Goal: Information Seeking & Learning: Find specific page/section

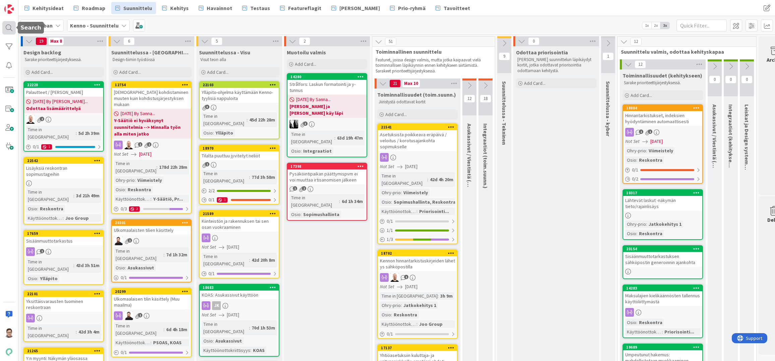
click at [8, 25] on div at bounding box center [8, 27] width 13 height 13
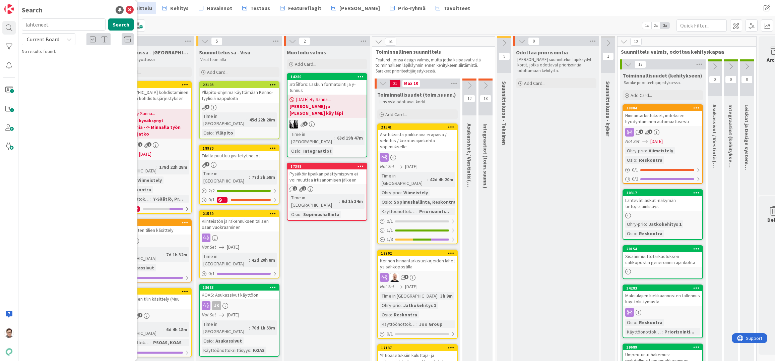
click at [52, 37] on span "Current Board" at bounding box center [43, 39] width 33 height 7
click at [50, 66] on span "All Boards" at bounding box center [60, 67] width 70 height 10
click at [56, 23] on input "lähteneet" at bounding box center [64, 24] width 84 height 12
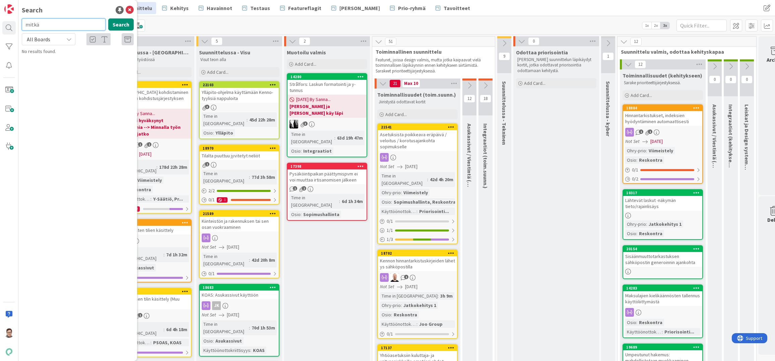
type input "mitkä"
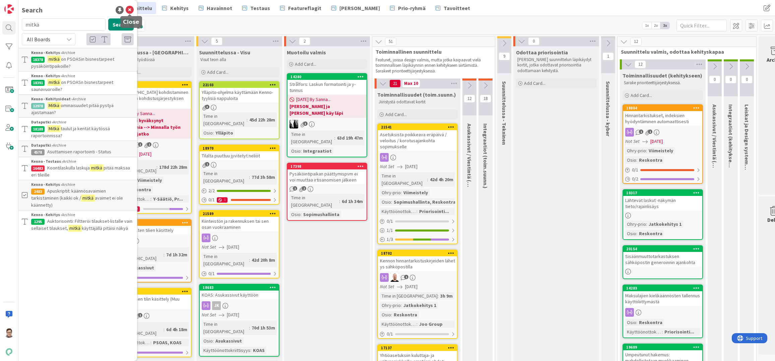
click at [129, 12] on icon at bounding box center [130, 10] width 8 height 8
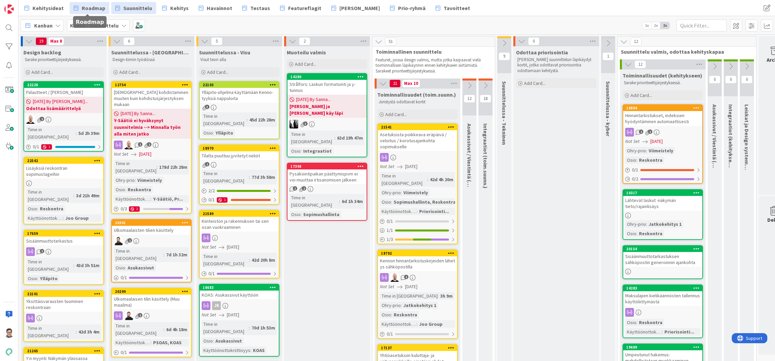
click at [99, 8] on span "Roadmap" at bounding box center [93, 8] width 23 height 8
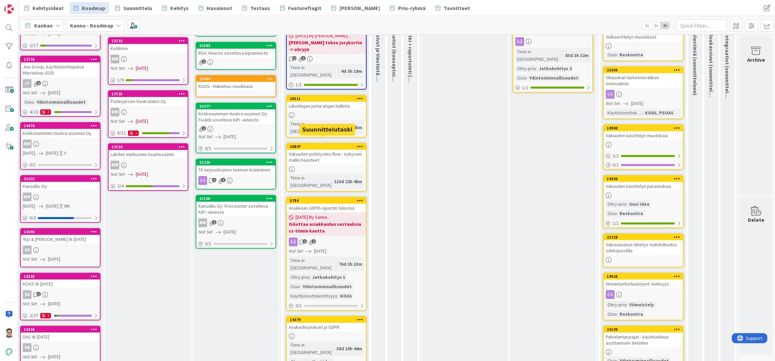
scroll to position [36, 8]
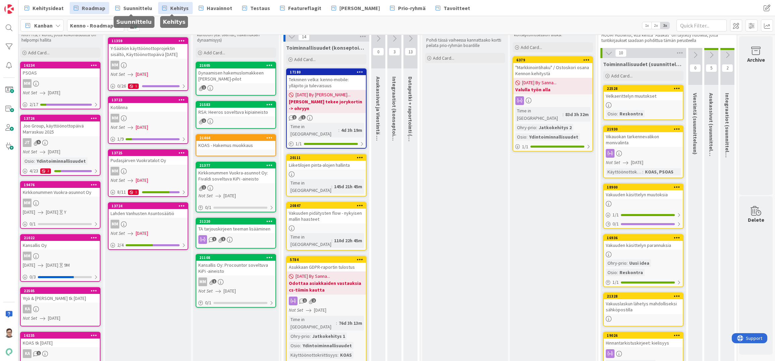
click at [178, 6] on span "Kehitys" at bounding box center [179, 8] width 18 height 8
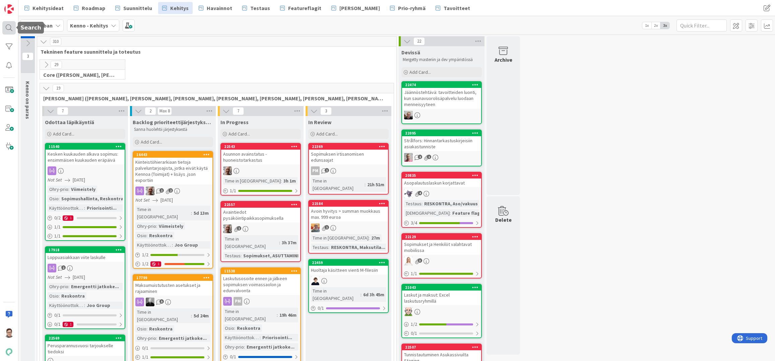
click at [6, 25] on div at bounding box center [8, 27] width 13 height 13
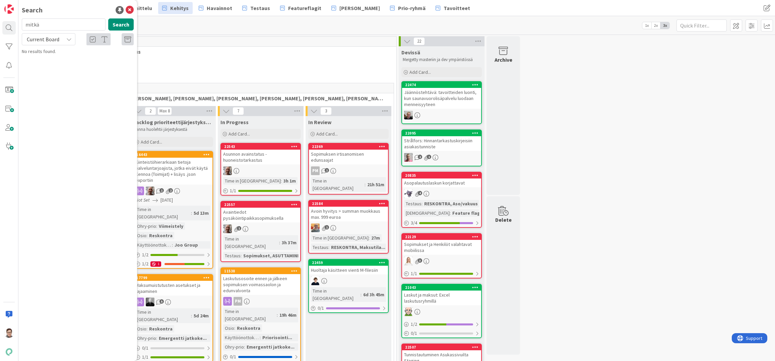
click at [57, 27] on input "mitkä" at bounding box center [64, 24] width 84 height 12
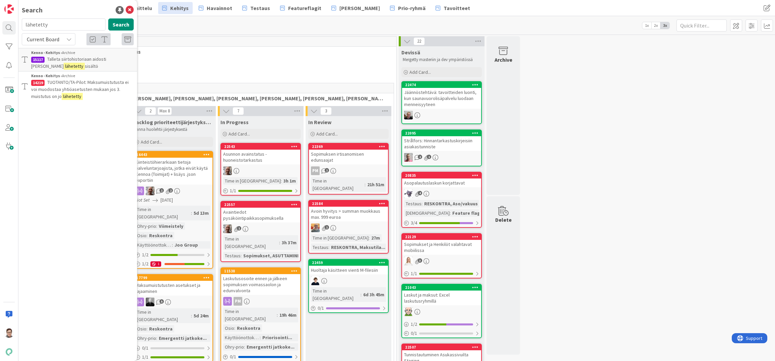
click at [54, 40] on span "Current Board" at bounding box center [43, 39] width 33 height 7
click at [52, 64] on span "All Boards" at bounding box center [60, 67] width 70 height 10
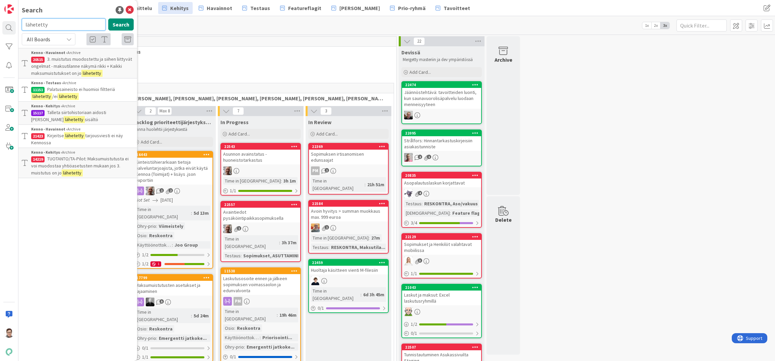
click at [53, 23] on input "lähetetty" at bounding box center [64, 24] width 84 height 12
type input "sähköpostilla"
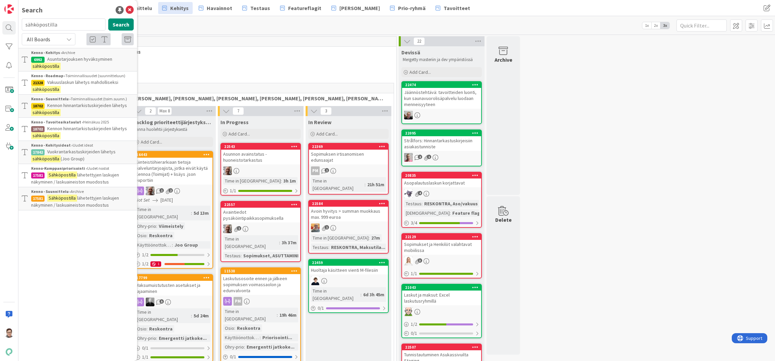
click at [90, 194] on p "Sähköpostilla lähetettyjen laskujen näkyminen / laskuaineiston muodostus" at bounding box center [82, 201] width 103 height 14
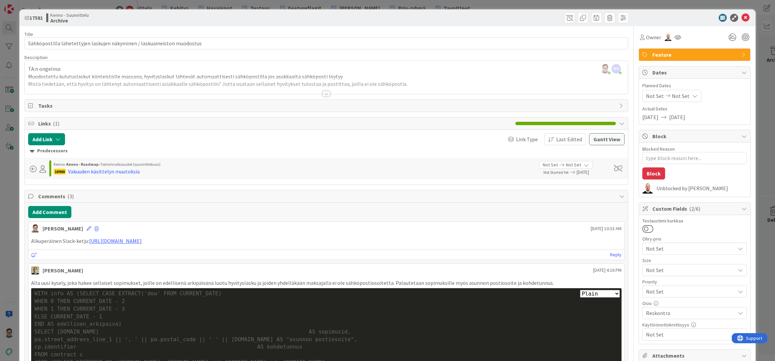
type textarea "x"
click at [584, 355] on div "FROM contract c" at bounding box center [327, 355] width 584 height 8
click at [742, 18] on icon at bounding box center [746, 18] width 8 height 8
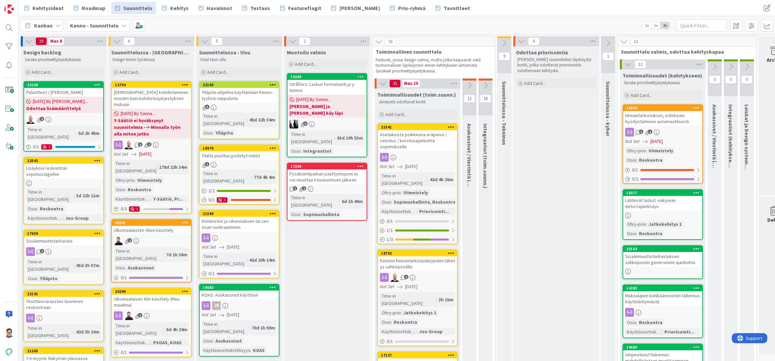
scroll to position [0, 24]
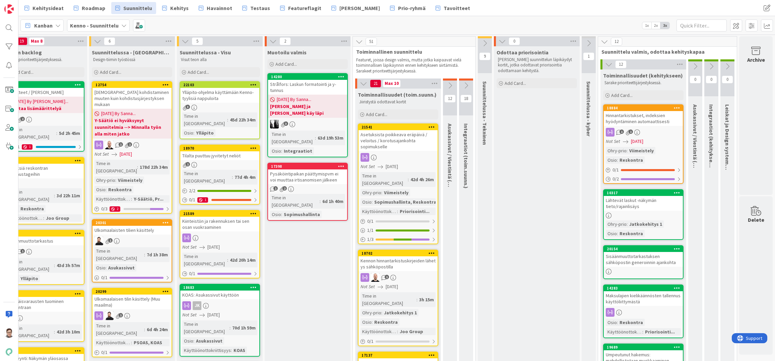
drag, startPoint x: 679, startPoint y: 358, endPoint x: 6, endPoint y: 7, distance: 758.7
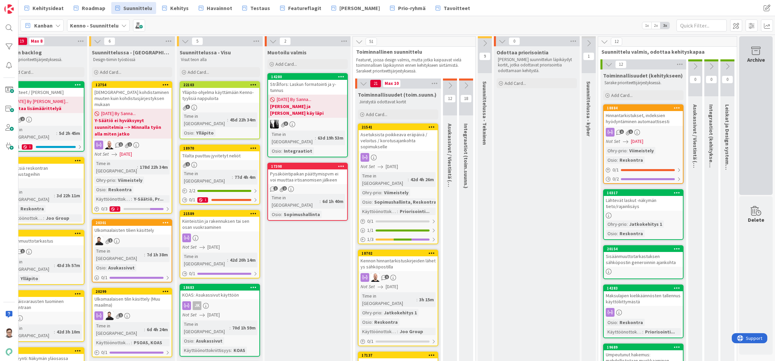
click at [752, 62] on div "Archive" at bounding box center [756, 60] width 18 height 8
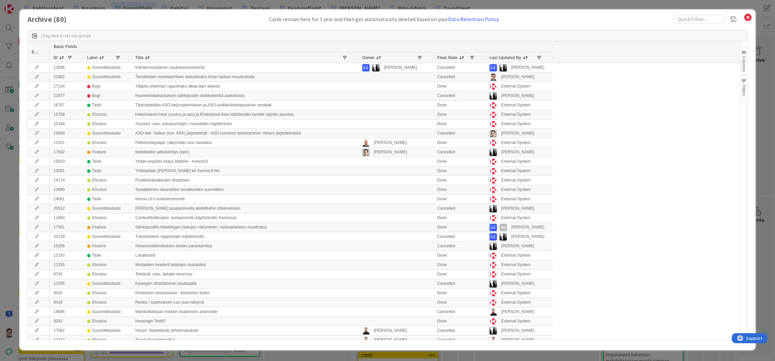
drag, startPoint x: 198, startPoint y: 58, endPoint x: 358, endPoint y: 66, distance: 160.1
click at [358, 66] on div "Edit Basic Fields ID Label Title Owner Final State Last Updated By 13696 Suunni…" at bounding box center [384, 190] width 712 height 298
click at [358, 66] on div "[PERSON_NAME]" at bounding box center [395, 67] width 75 height 9
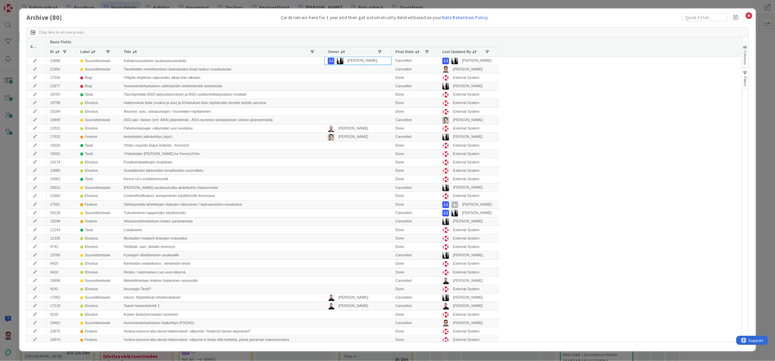
scroll to position [0, 0]
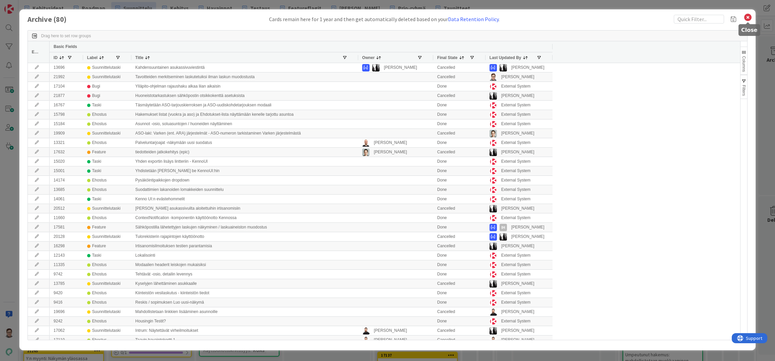
click at [748, 16] on icon at bounding box center [748, 17] width 9 height 9
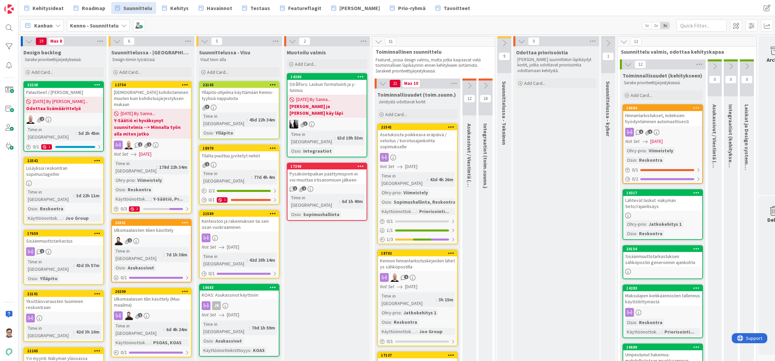
scroll to position [0, 24]
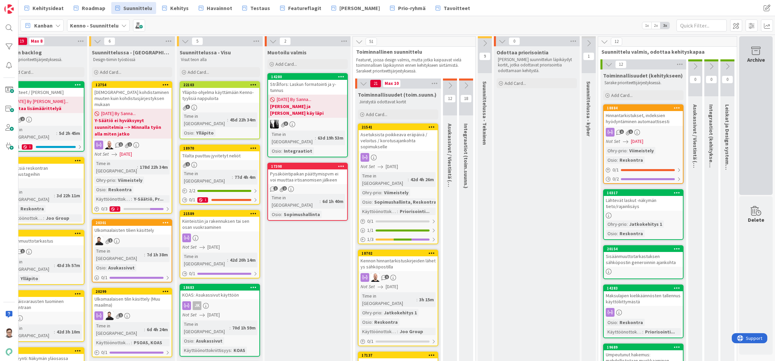
click at [747, 81] on div "Archive" at bounding box center [756, 115] width 34 height 159
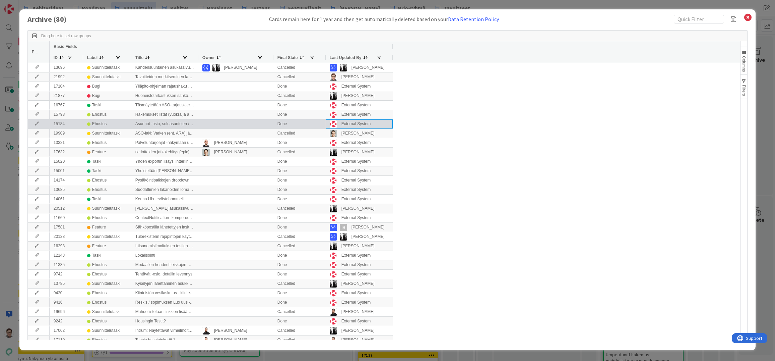
drag, startPoint x: 372, startPoint y: 124, endPoint x: 353, endPoint y: 125, distance: 18.8
click at [353, 125] on div "External System" at bounding box center [359, 124] width 59 height 8
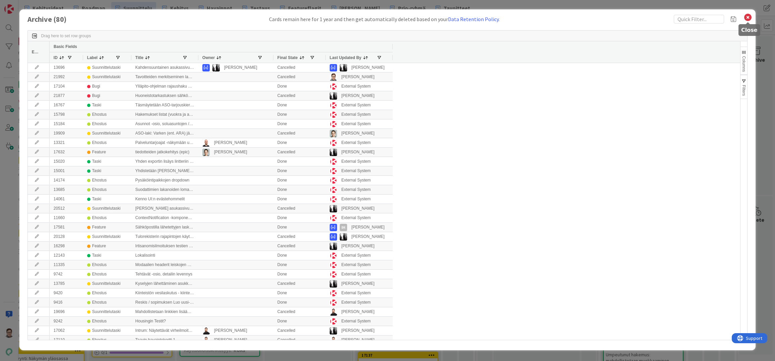
click at [751, 19] on icon at bounding box center [748, 17] width 9 height 9
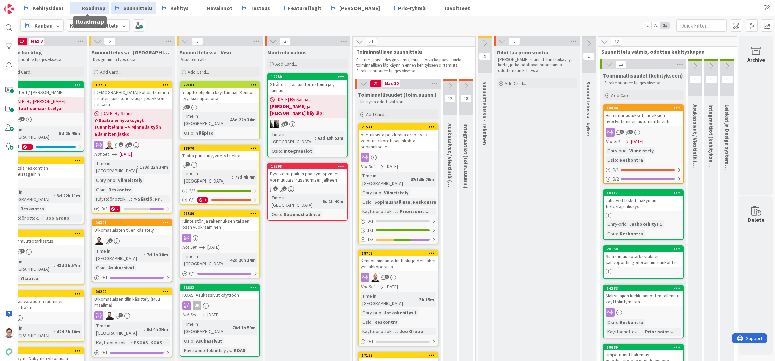
click at [88, 6] on span "Roadmap" at bounding box center [93, 8] width 23 height 8
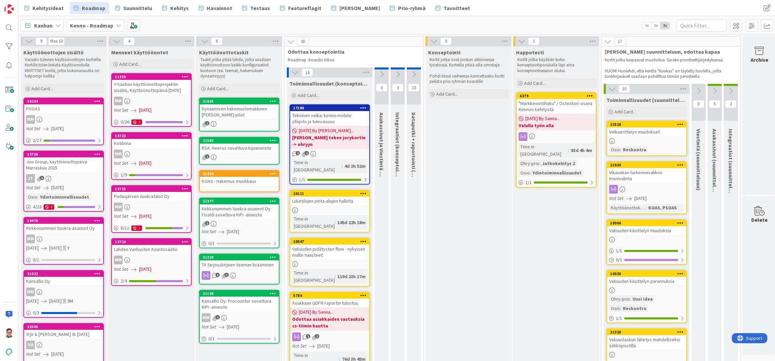
scroll to position [0, 8]
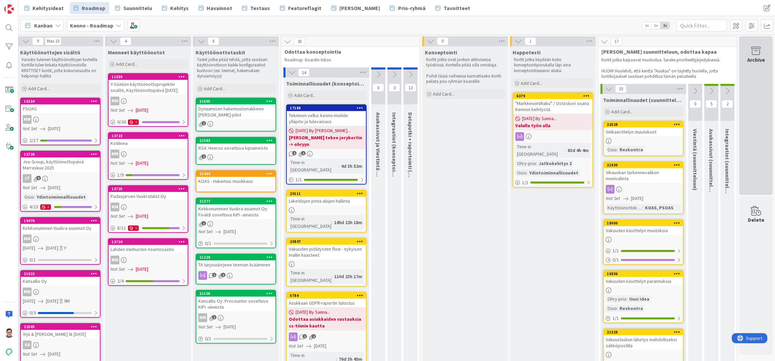
click at [760, 64] on div "Archive" at bounding box center [756, 115] width 34 height 159
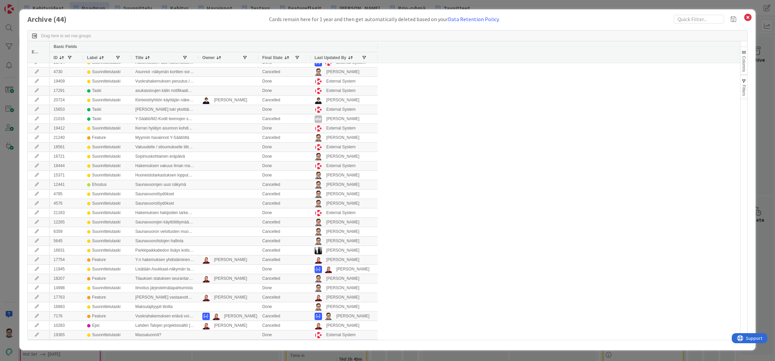
scroll to position [0, 0]
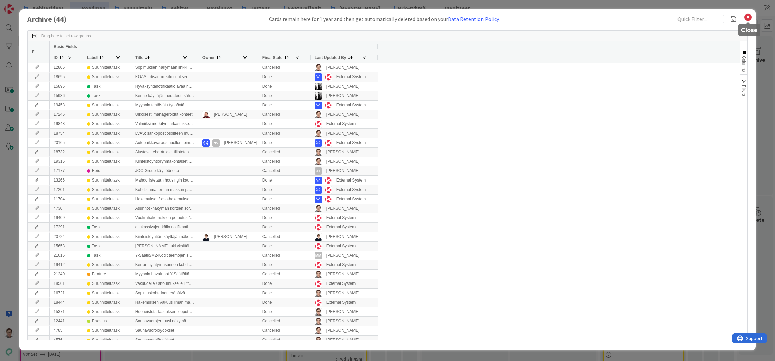
click at [749, 17] on icon at bounding box center [748, 17] width 9 height 9
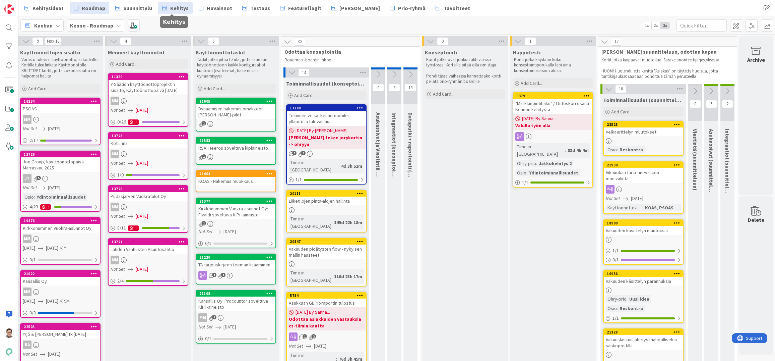
click at [180, 5] on span "Kehitys" at bounding box center [179, 8] width 18 height 8
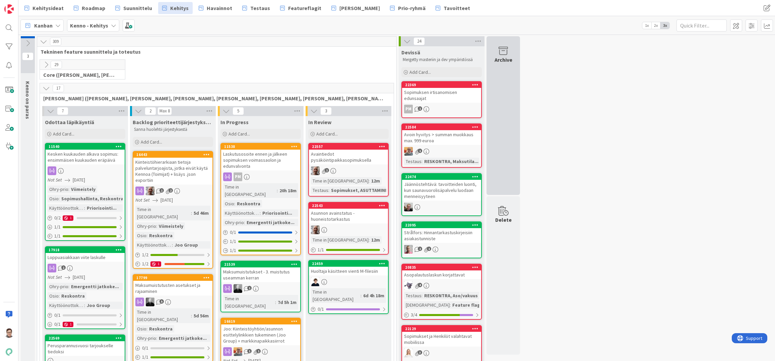
click at [507, 99] on div "Archive" at bounding box center [504, 115] width 34 height 159
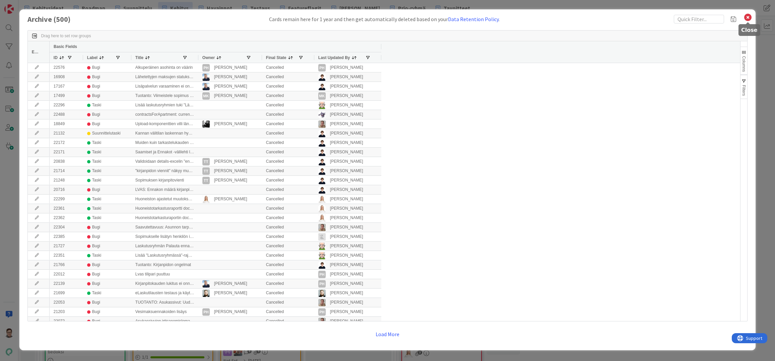
click at [748, 18] on icon at bounding box center [748, 17] width 9 height 9
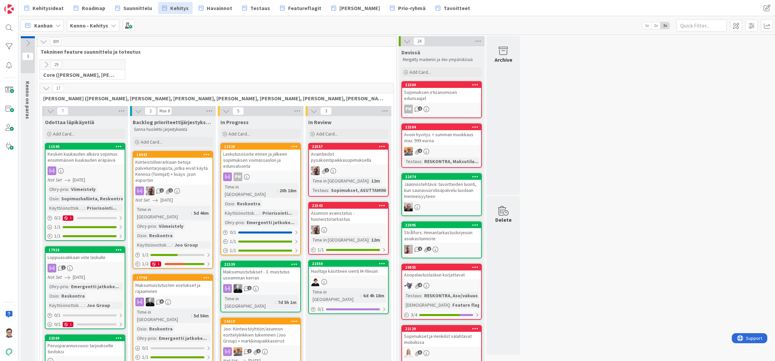
click at [87, 9] on span "Roadmap" at bounding box center [93, 8] width 23 height 8
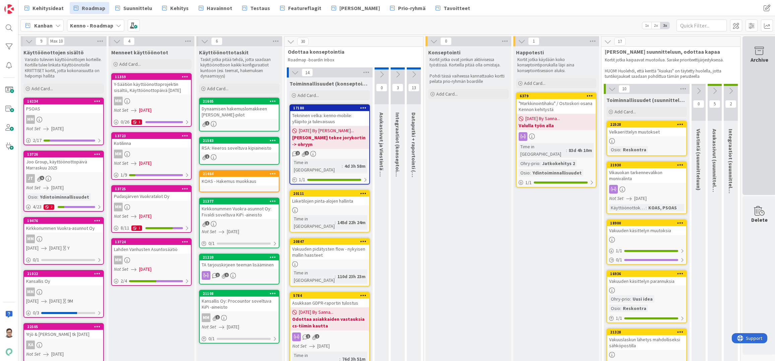
click at [760, 90] on div "Archive" at bounding box center [760, 115] width 34 height 159
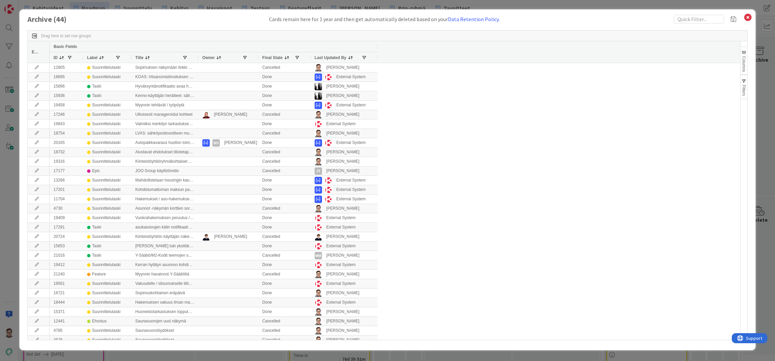
click at [744, 56] on span "Columns" at bounding box center [744, 64] width 5 height 16
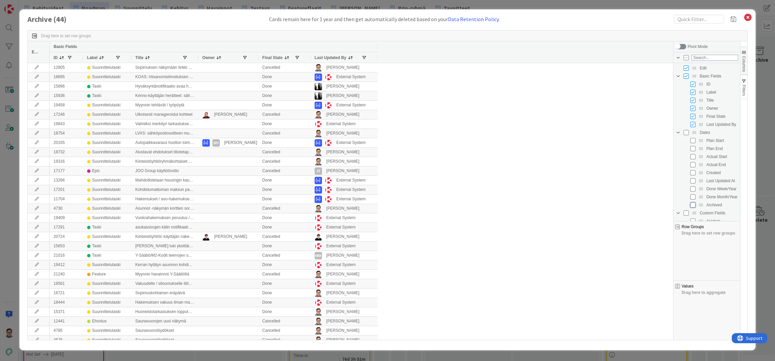
click at [692, 205] on input "Press SPACE to toggle visibility (hidden)" at bounding box center [692, 204] width 5 height 5
checkbox input "true"
checkbox input "false"
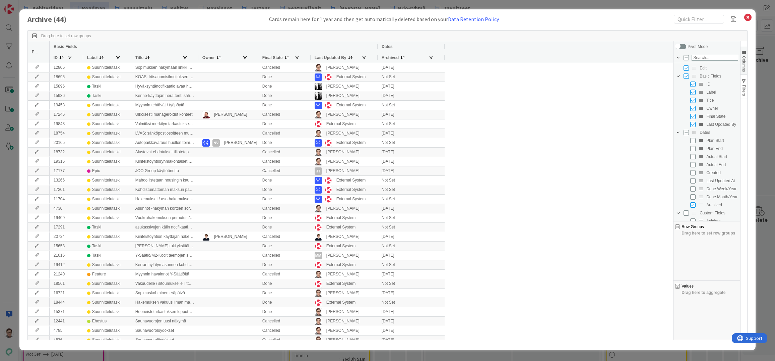
click at [575, 169] on div "12805 Suunnittelutaski Sopimuksen näkymään linkki maksutilanteeseen Cancelled […" at bounding box center [359, 269] width 619 height 413
click at [745, 53] on span "button" at bounding box center [743, 52] width 5 height 5
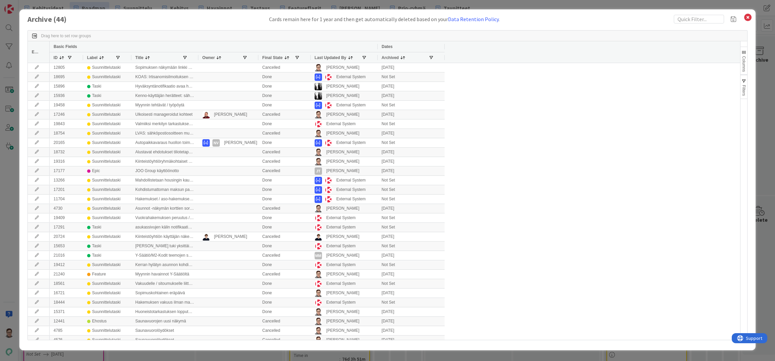
click at [8, 279] on div "Archive ( 44 ) Cards remain here for 1 year and then get automatically deleted …" at bounding box center [387, 180] width 775 height 361
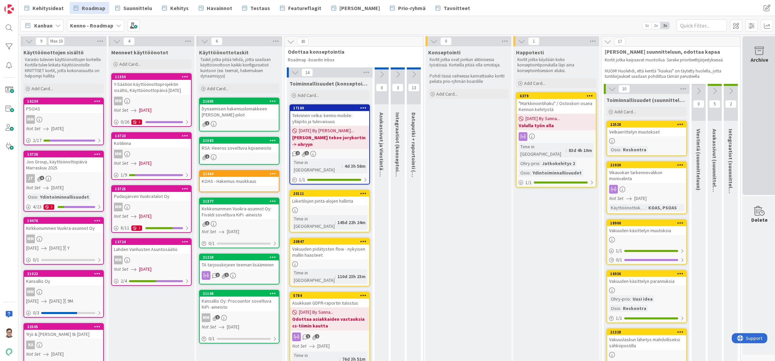
click at [752, 126] on div "Archive" at bounding box center [760, 115] width 34 height 159
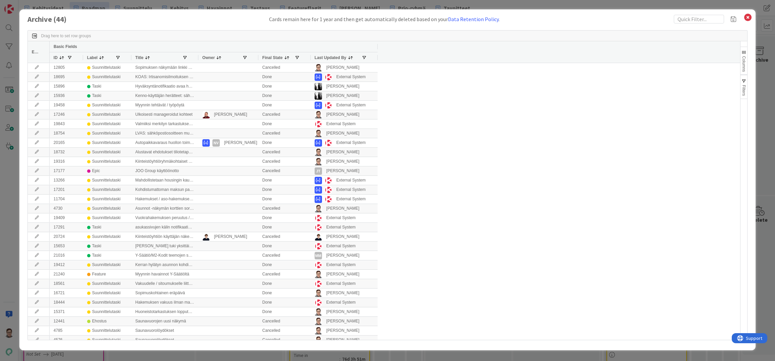
click at [745, 58] on span "Columns" at bounding box center [744, 64] width 5 height 16
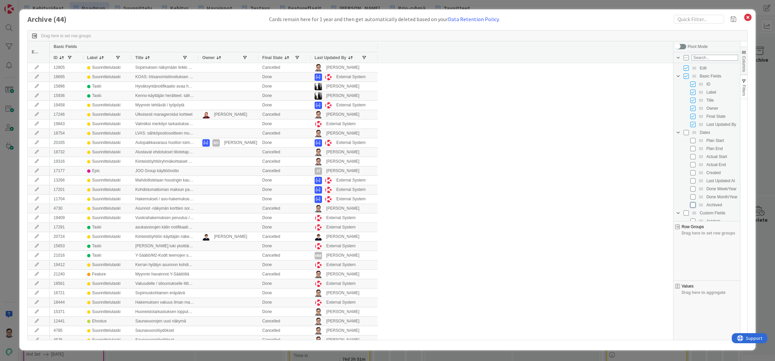
click at [693, 205] on input "Press SPACE to toggle visibility (hidden)" at bounding box center [692, 204] width 5 height 5
checkbox input "true"
checkbox input "false"
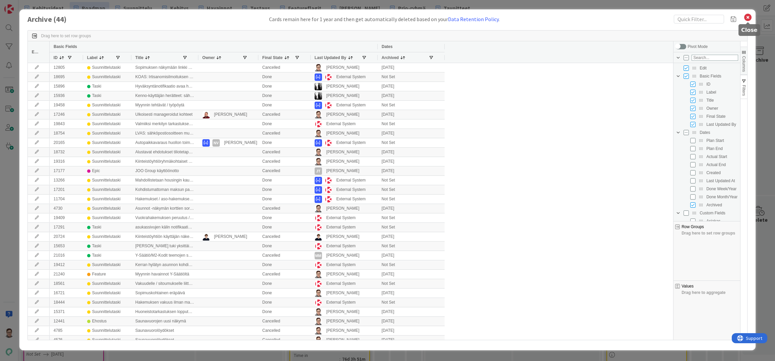
click at [747, 18] on icon at bounding box center [748, 17] width 9 height 9
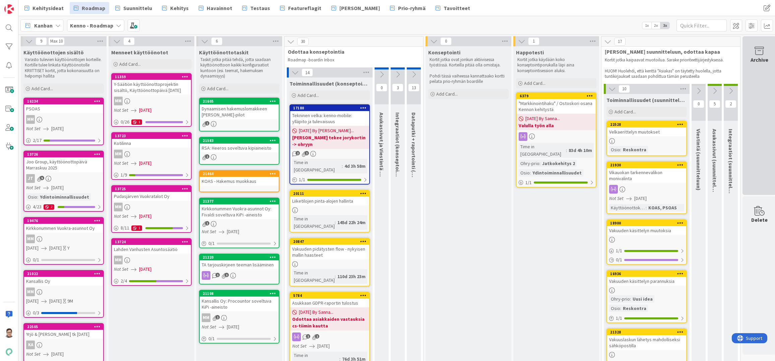
click at [754, 101] on div "Archive" at bounding box center [760, 115] width 34 height 159
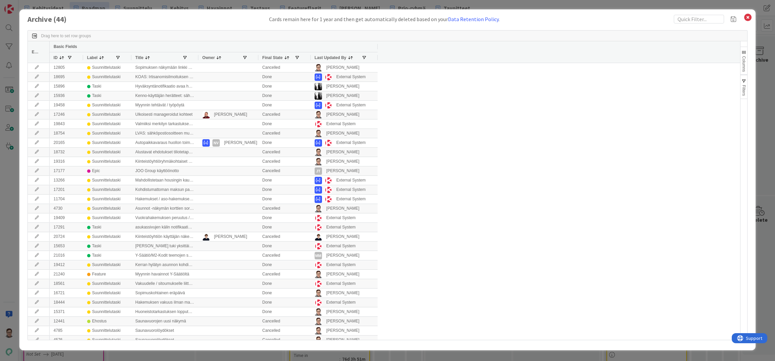
click at [744, 86] on span "Filters" at bounding box center [744, 90] width 5 height 11
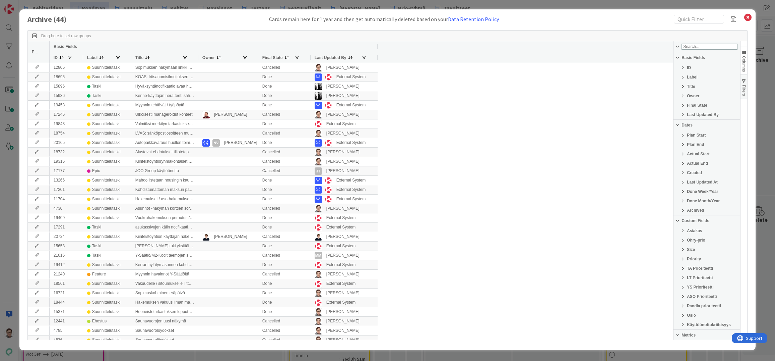
click at [681, 115] on span "Filter List 34 Filters" at bounding box center [682, 114] width 5 height 5
click at [683, 232] on span "Filter List 34 Filters" at bounding box center [682, 229] width 5 height 5
click at [692, 242] on div "Equals" at bounding box center [705, 239] width 58 height 5
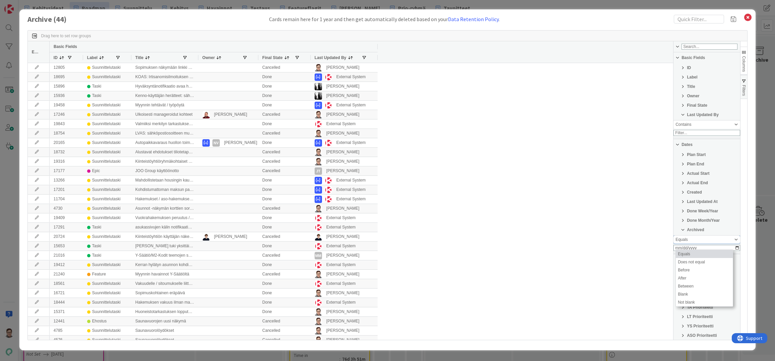
click at [692, 242] on div "Equals" at bounding box center [705, 239] width 58 height 5
click at [685, 232] on span "Filter List 34 Filters" at bounding box center [682, 229] width 5 height 5
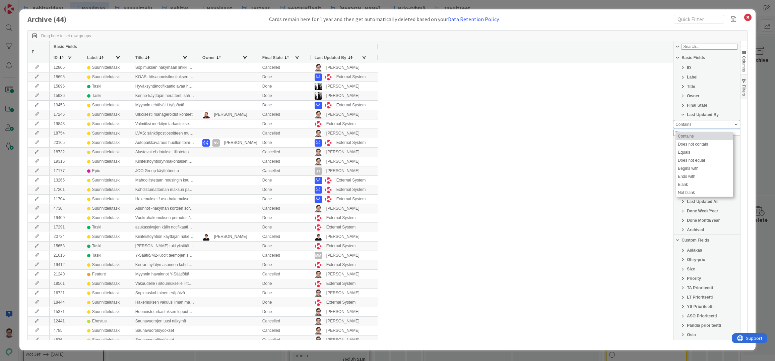
click at [687, 124] on div "Contains" at bounding box center [705, 124] width 58 height 5
click at [745, 85] on span "Filters" at bounding box center [744, 90] width 5 height 11
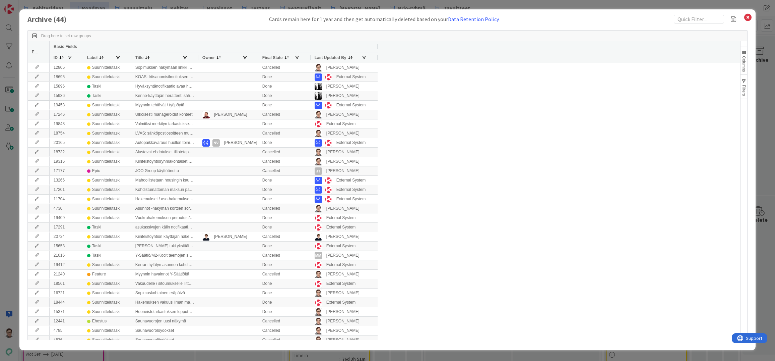
click at [745, 58] on span "Columns" at bounding box center [744, 64] width 5 height 16
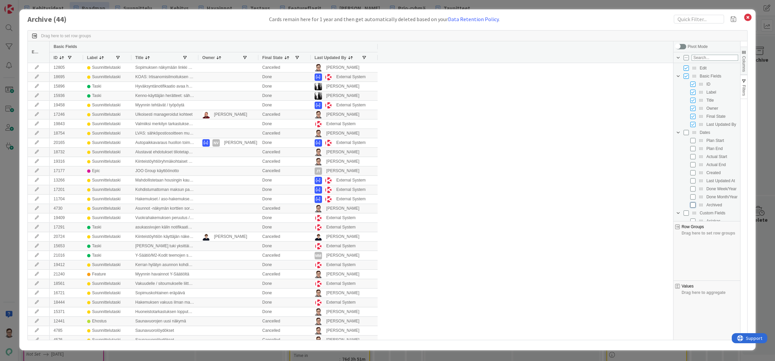
click at [694, 204] on input "Press SPACE to toggle visibility (hidden)" at bounding box center [692, 204] width 5 height 5
checkbox input "true"
checkbox input "false"
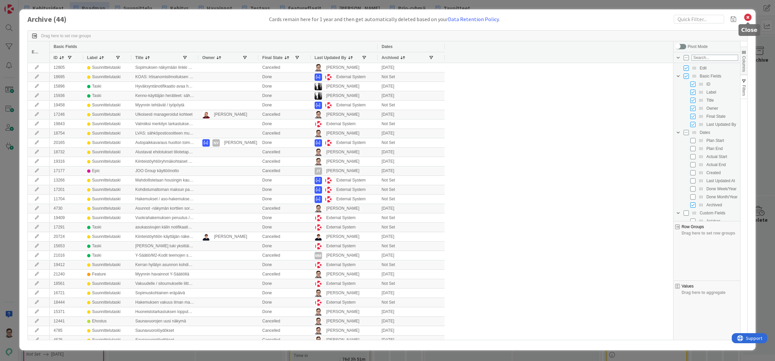
click at [748, 17] on icon at bounding box center [748, 17] width 9 height 9
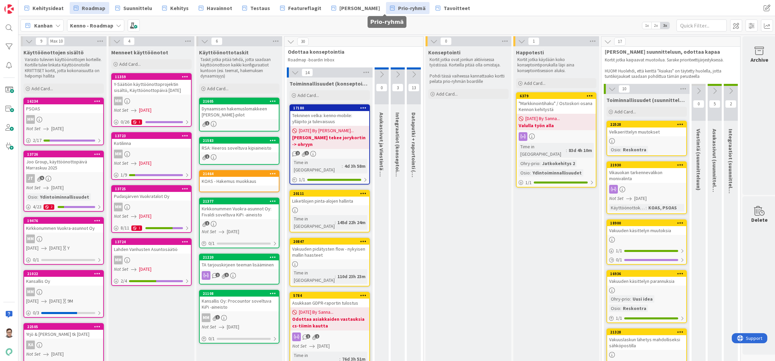
click at [398, 8] on span "Prio-ryhmä" at bounding box center [411, 8] width 27 height 8
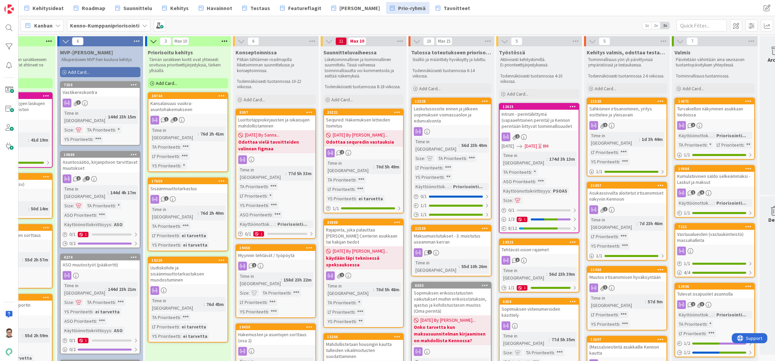
scroll to position [0, 77]
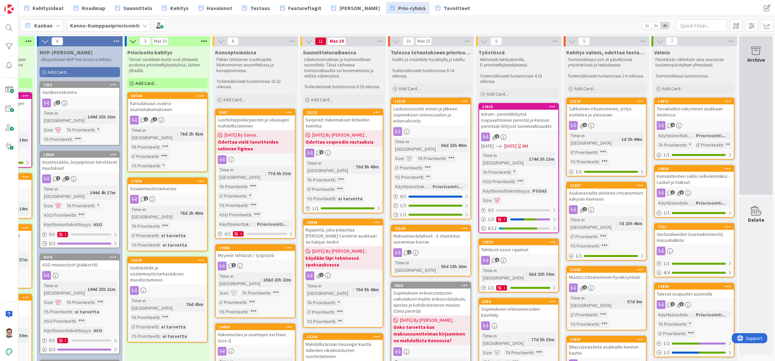
click at [747, 71] on div "Archive" at bounding box center [756, 115] width 34 height 159
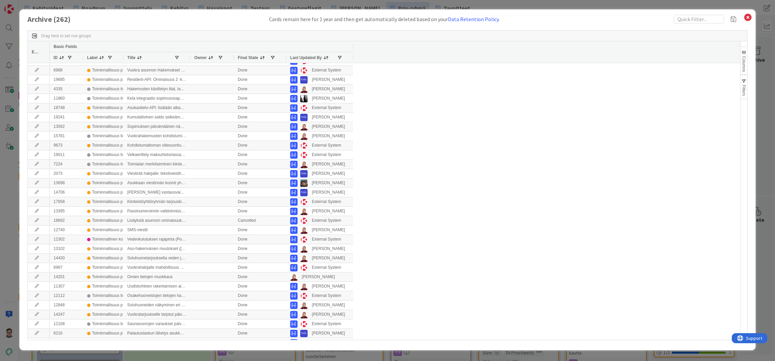
scroll to position [13, 0]
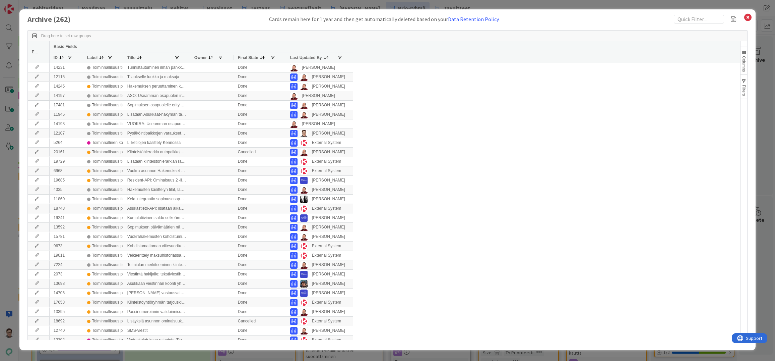
click at [743, 60] on span "Columns" at bounding box center [744, 64] width 5 height 16
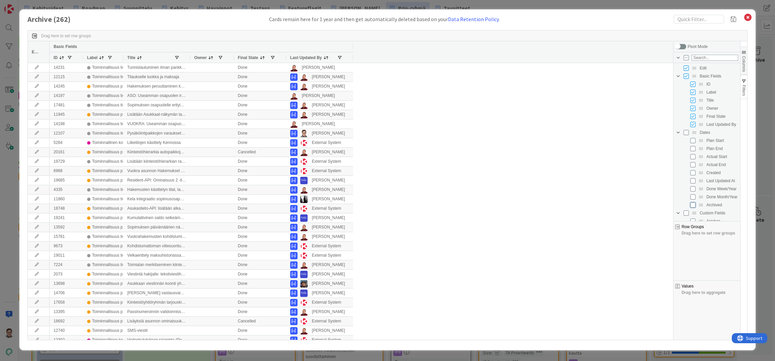
click at [694, 204] on input "Press SPACE to toggle visibility (hidden)" at bounding box center [692, 204] width 5 height 5
checkbox input "true"
checkbox input "false"
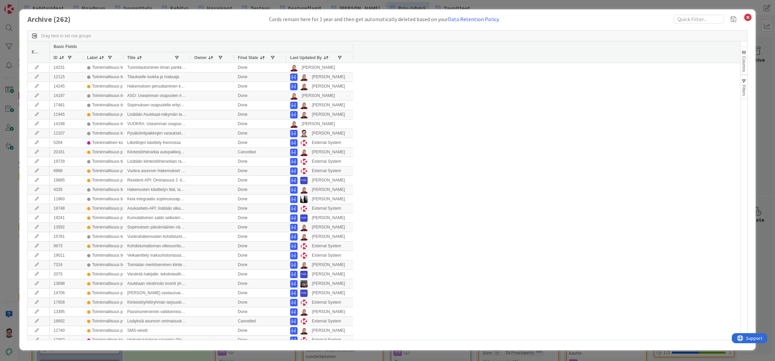
click at [746, 64] on span "Columns" at bounding box center [744, 64] width 5 height 16
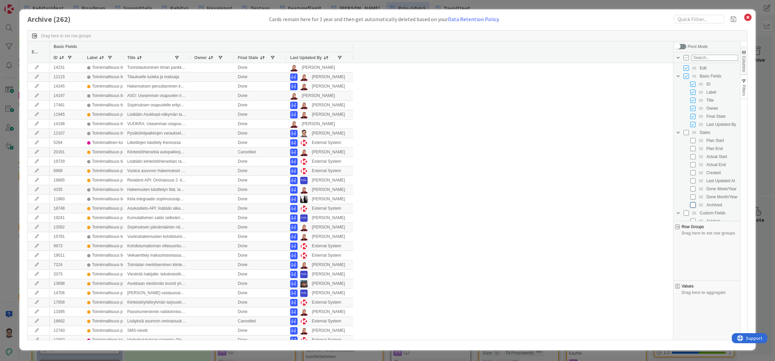
click at [692, 205] on input "Press SPACE to toggle visibility (hidden)" at bounding box center [692, 204] width 5 height 5
checkbox input "true"
checkbox input "false"
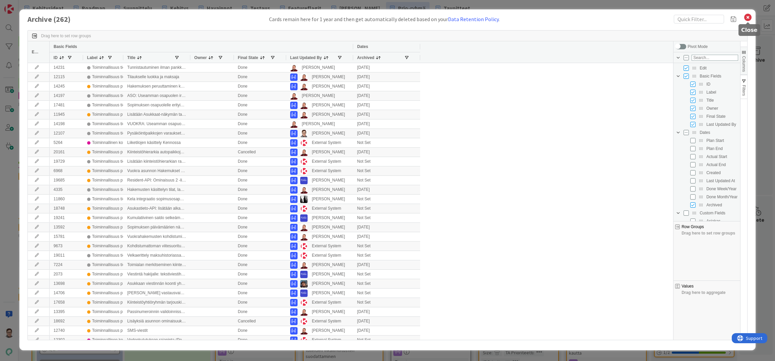
click at [749, 18] on icon at bounding box center [748, 17] width 9 height 9
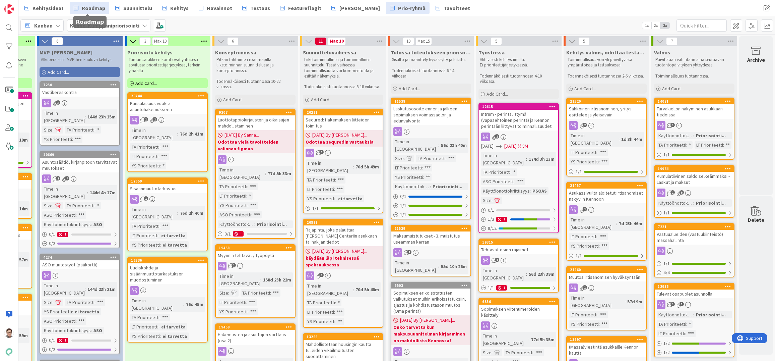
click at [92, 7] on span "Roadmap" at bounding box center [93, 8] width 23 height 8
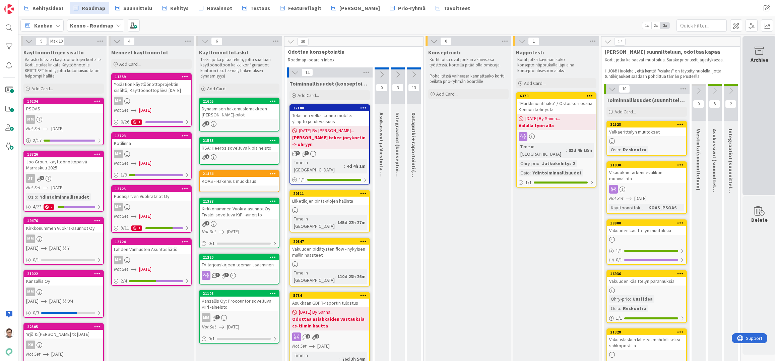
click at [750, 97] on div "Archive" at bounding box center [760, 115] width 34 height 159
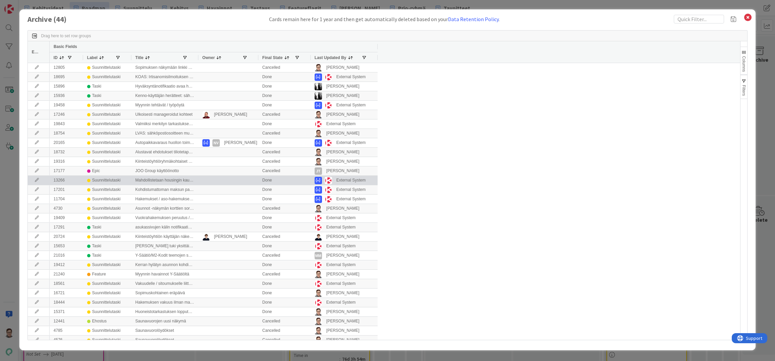
click at [58, 181] on div "13266" at bounding box center [67, 180] width 34 height 9
click at [36, 181] on icon at bounding box center [37, 180] width 10 height 4
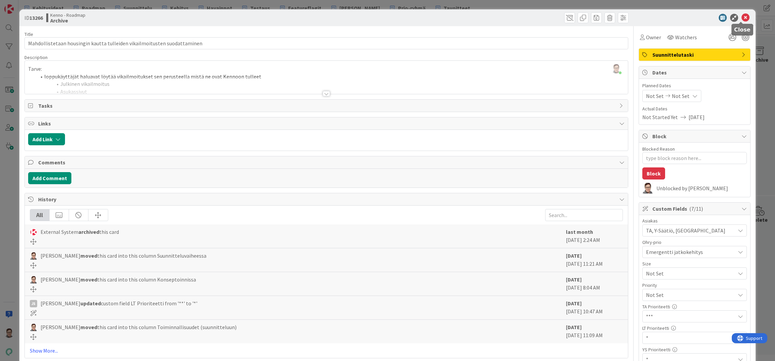
click at [742, 18] on icon at bounding box center [746, 18] width 8 height 8
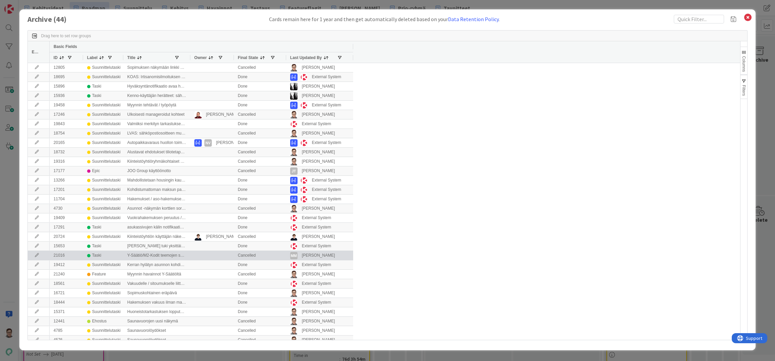
scroll to position [136, 0]
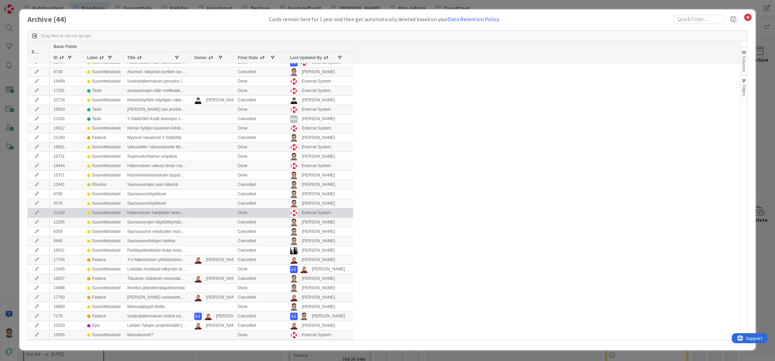
click at [39, 212] on icon at bounding box center [37, 212] width 10 height 4
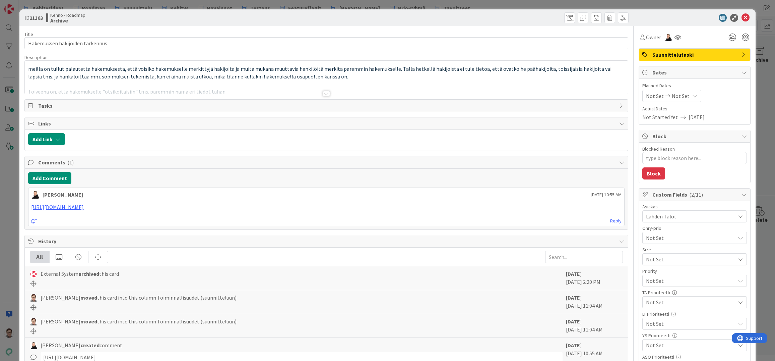
type textarea "x"
click at [742, 19] on icon at bounding box center [746, 18] width 8 height 8
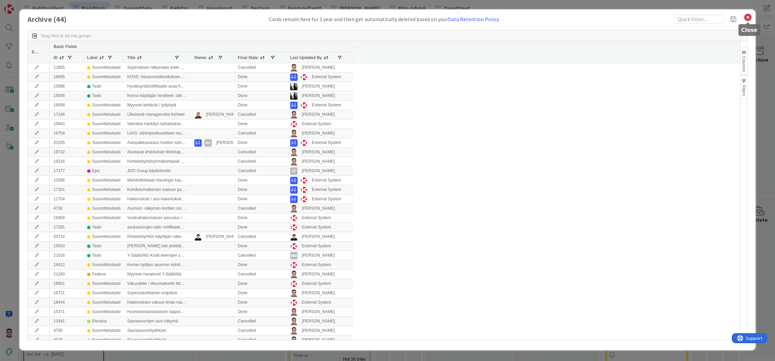
click at [748, 16] on icon at bounding box center [748, 17] width 9 height 9
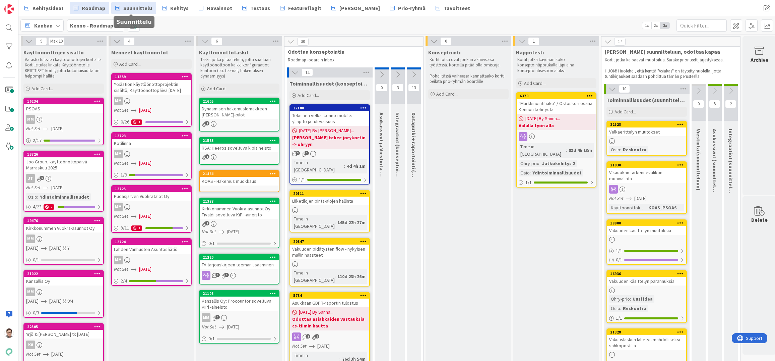
click at [137, 8] on span "Suunnittelu" at bounding box center [137, 8] width 29 height 8
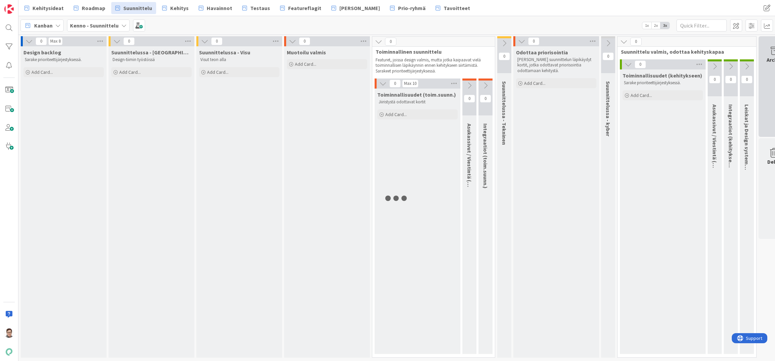
click at [763, 73] on div "Archive" at bounding box center [776, 86] width 34 height 101
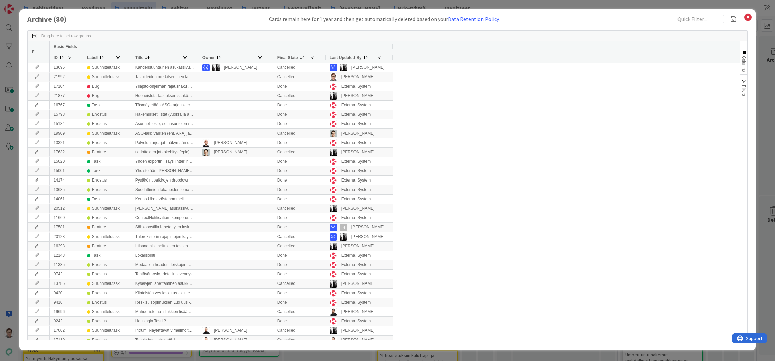
click at [303, 345] on div "Drag here to set row groups Drag here to set column labels Edit Basic Fields ID…" at bounding box center [387, 184] width 720 height 323
click at [748, 18] on icon at bounding box center [748, 17] width 9 height 9
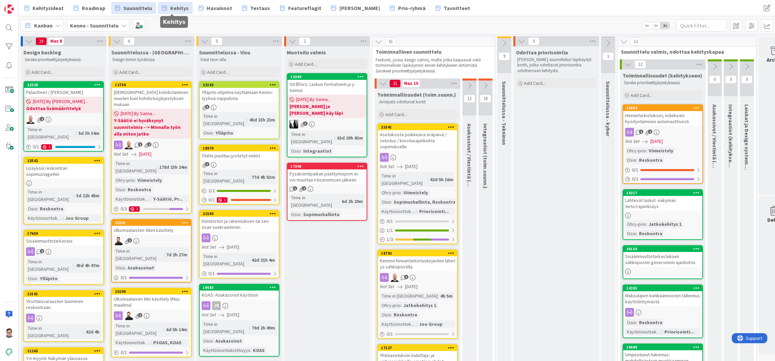
click at [180, 7] on span "Kehitys" at bounding box center [179, 8] width 18 height 8
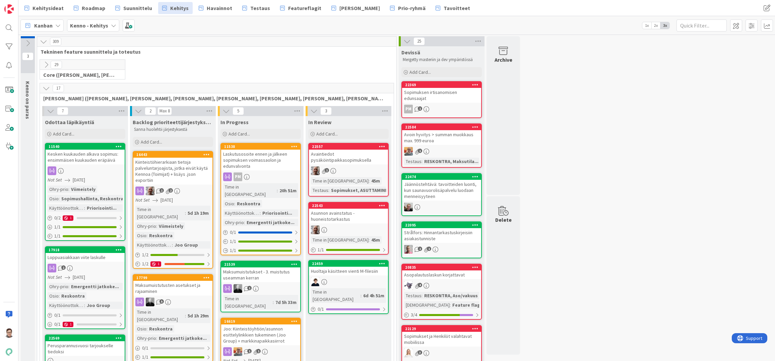
click at [46, 88] on icon at bounding box center [46, 87] width 7 height 7
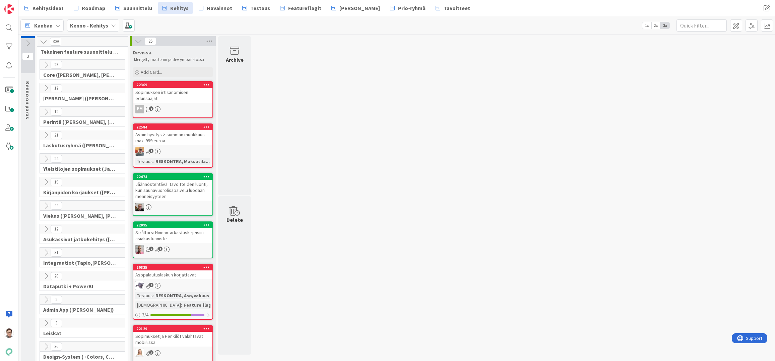
click at [46, 138] on icon at bounding box center [46, 134] width 7 height 7
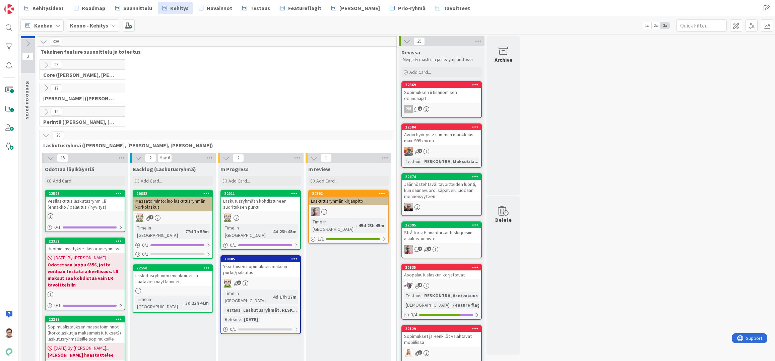
drag, startPoint x: 176, startPoint y: 355, endPoint x: 180, endPoint y: 346, distance: 9.9
click at [10, 29] on div at bounding box center [8, 27] width 13 height 13
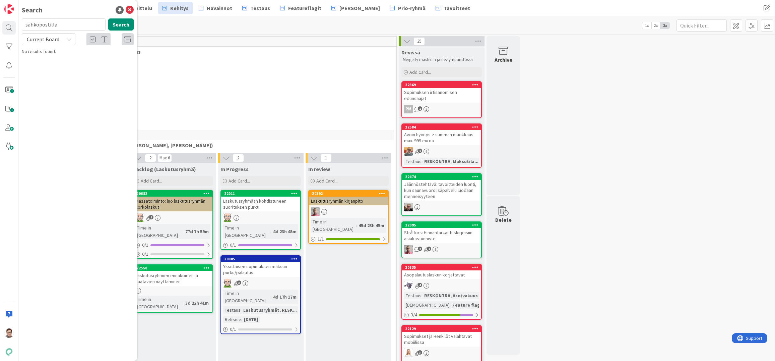
click at [67, 26] on input "sähköpostilla" at bounding box center [64, 24] width 84 height 12
type input "6356"
click at [42, 42] on span "Current Board" at bounding box center [43, 39] width 33 height 7
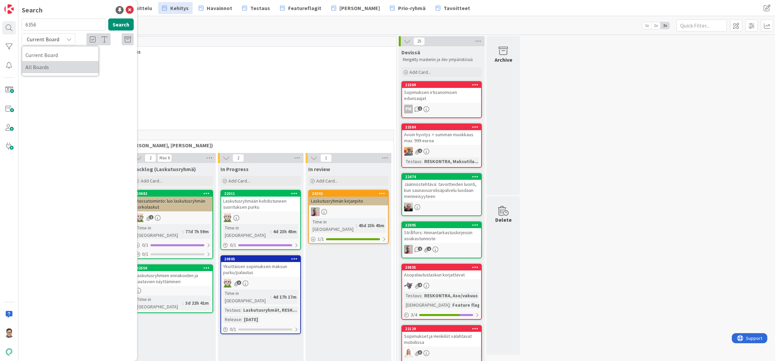
click at [42, 68] on span "All Boards" at bounding box center [60, 67] width 70 height 10
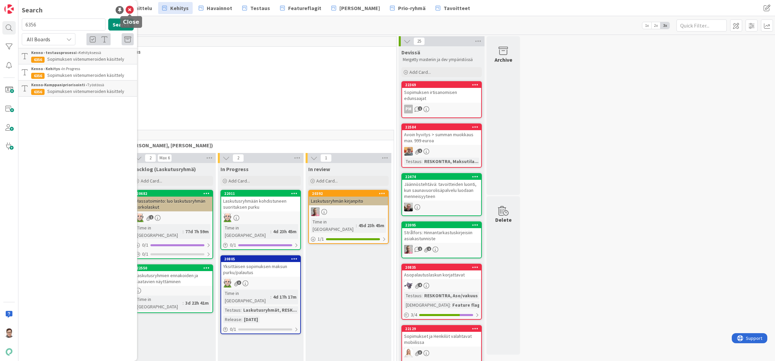
click at [128, 9] on icon at bounding box center [130, 10] width 8 height 8
